Goal: Information Seeking & Learning: Learn about a topic

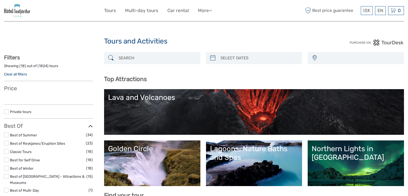
select select
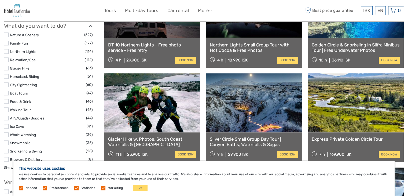
scroll to position [513, 0]
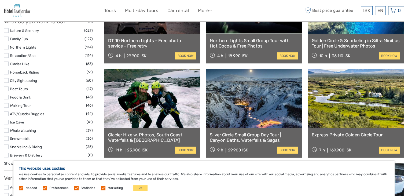
click at [5, 95] on label at bounding box center [6, 97] width 5 height 5
click at [0, 0] on input "checkbox" at bounding box center [0, 0] width 0 height 0
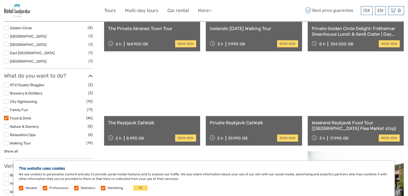
scroll to position [218, 0]
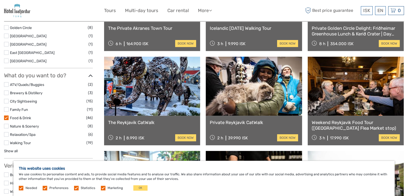
click at [5, 115] on label at bounding box center [6, 117] width 5 height 5
click at [0, 0] on input "checkbox" at bounding box center [0, 0] width 0 height 0
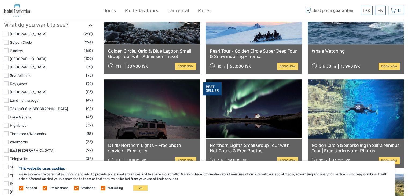
scroll to position [283, 0]
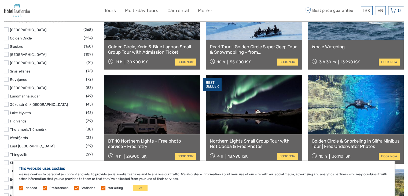
click at [6, 143] on label at bounding box center [6, 145] width 5 height 5
click at [0, 0] on input "checkbox" at bounding box center [0, 0] width 0 height 0
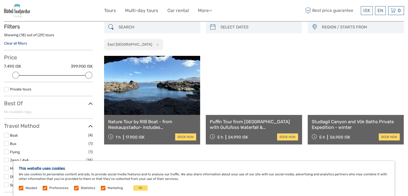
scroll to position [30, 0]
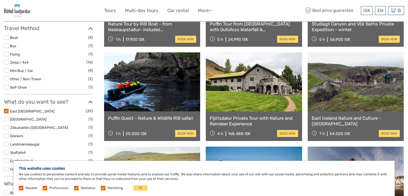
click at [6, 110] on label at bounding box center [6, 111] width 5 height 5
click at [0, 0] on input "checkbox" at bounding box center [0, 0] width 0 height 0
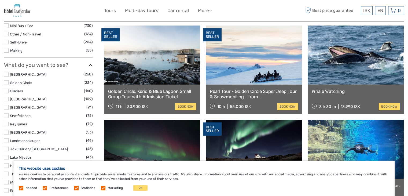
scroll to position [240, 0]
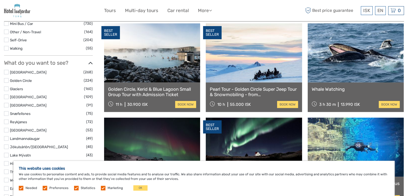
click at [4, 70] on label at bounding box center [6, 72] width 5 height 5
click at [0, 0] on input "checkbox" at bounding box center [0, 0] width 0 height 0
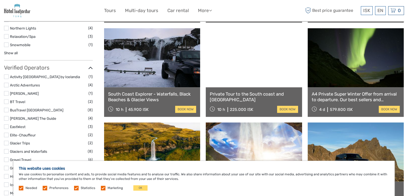
scroll to position [437, 0]
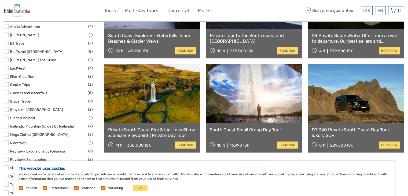
click at [6, 61] on label at bounding box center [6, 59] width 5 height 5
click at [0, 0] on input "checkbox" at bounding box center [0, 0] width 0 height 0
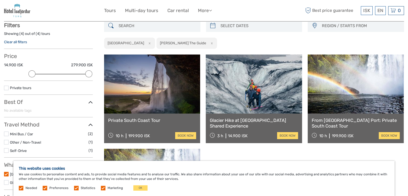
scroll to position [30, 0]
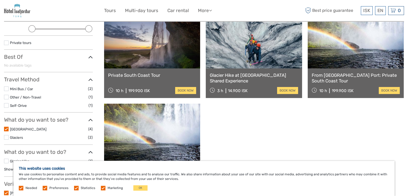
click at [6, 128] on label at bounding box center [6, 129] width 5 height 5
click at [0, 0] on input "checkbox" at bounding box center [0, 0] width 0 height 0
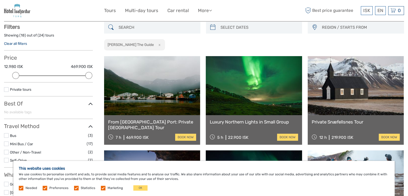
scroll to position [30, 0]
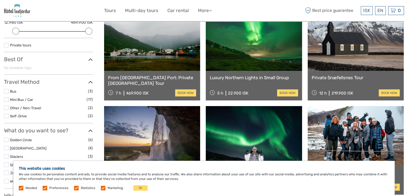
scroll to position [33, 0]
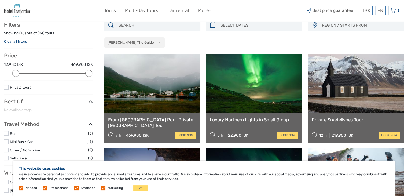
scroll to position [54, 0]
